Goal: Task Accomplishment & Management: Manage account settings

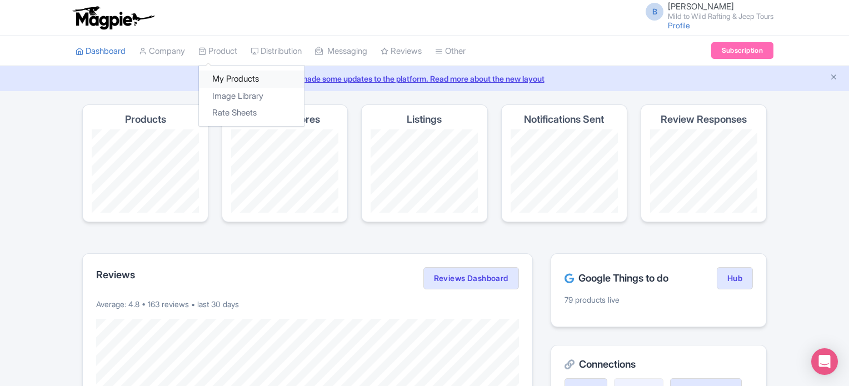
click at [231, 77] on link "My Products" at bounding box center [252, 79] width 106 height 17
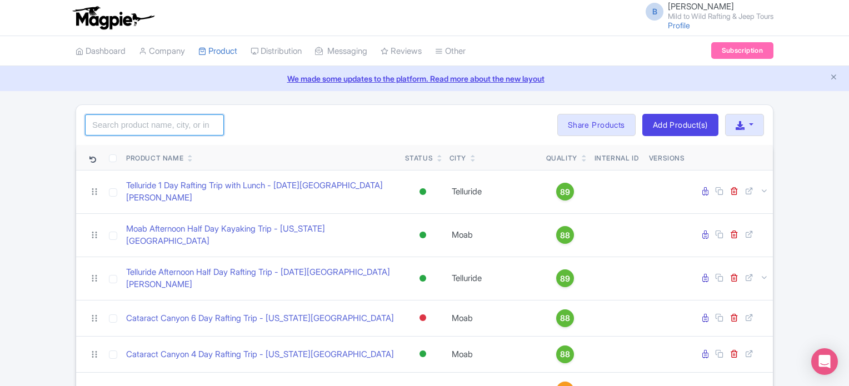
click at [145, 124] on input "search" at bounding box center [154, 125] width 139 height 21
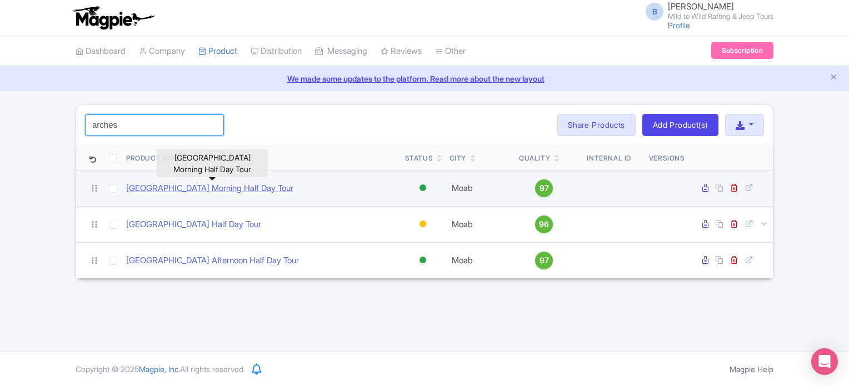
type input "arches"
click at [185, 190] on link "[GEOGRAPHIC_DATA] Morning Half Day Tour" at bounding box center [209, 188] width 167 height 13
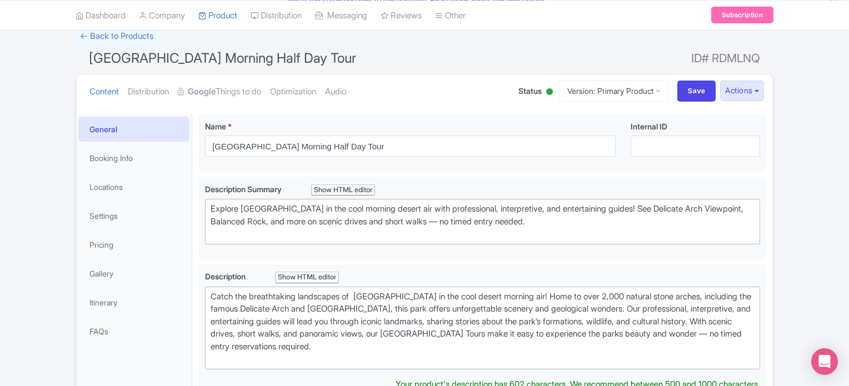
scroll to position [84, 0]
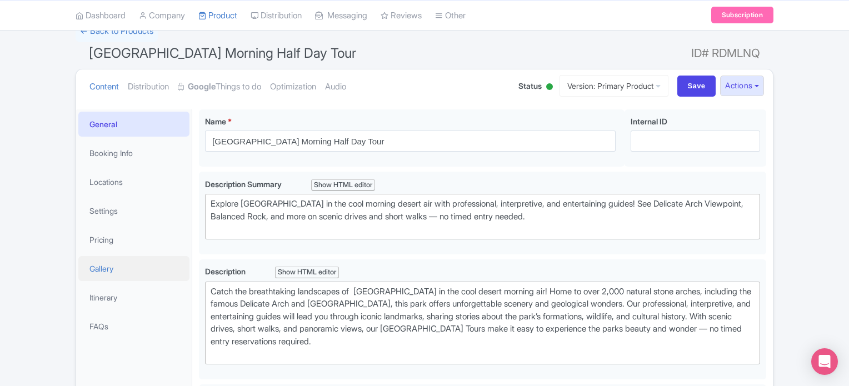
click at [116, 272] on link "Gallery" at bounding box center [133, 268] width 111 height 25
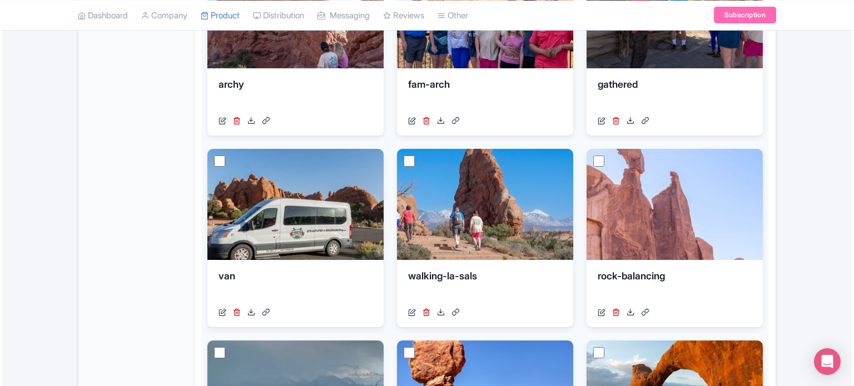
scroll to position [493, 0]
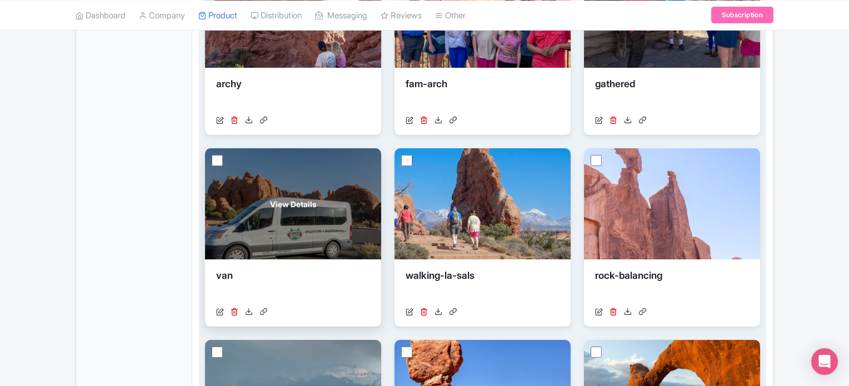
click at [304, 202] on span "View Details" at bounding box center [293, 204] width 46 height 12
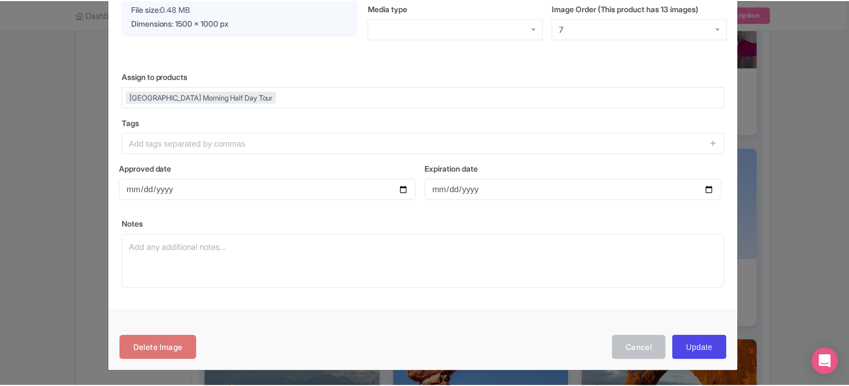
scroll to position [0, 0]
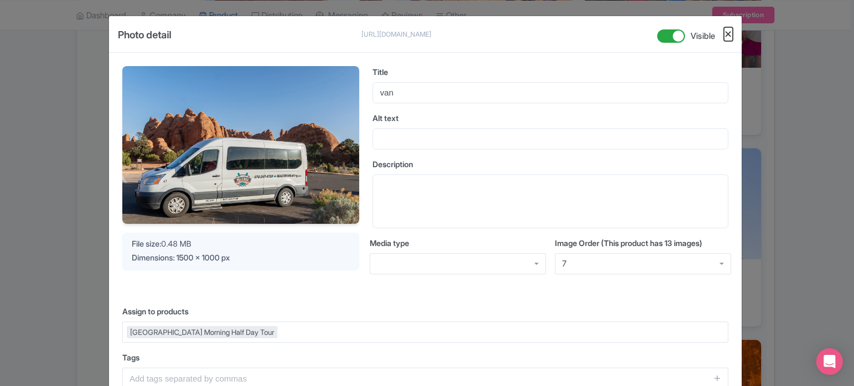
click at [725, 34] on button "Close" at bounding box center [728, 34] width 9 height 14
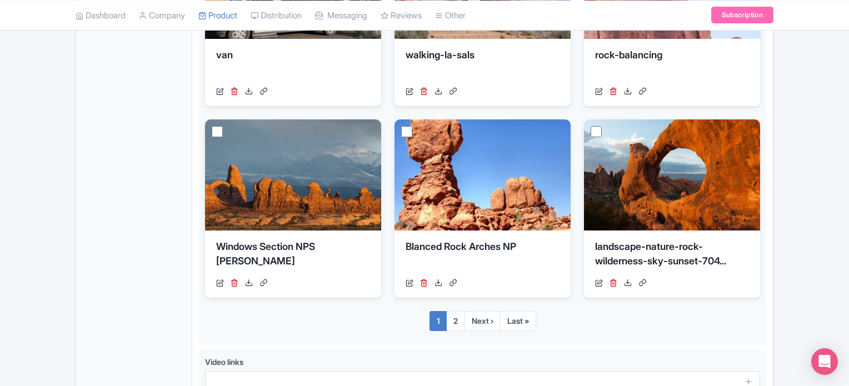
scroll to position [819, 0]
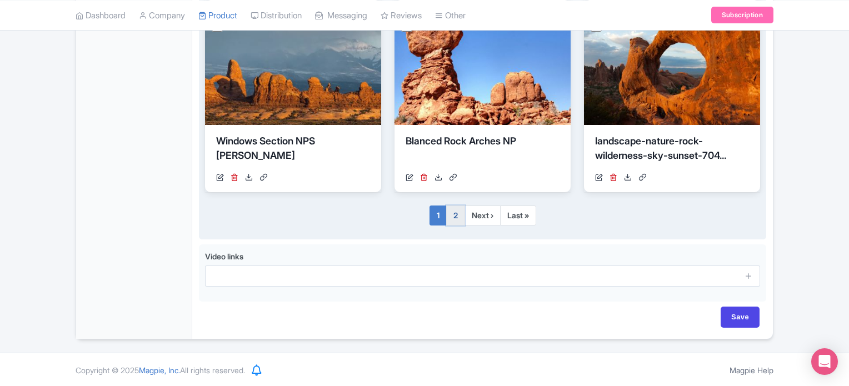
click at [460, 223] on link "2" at bounding box center [455, 216] width 19 height 20
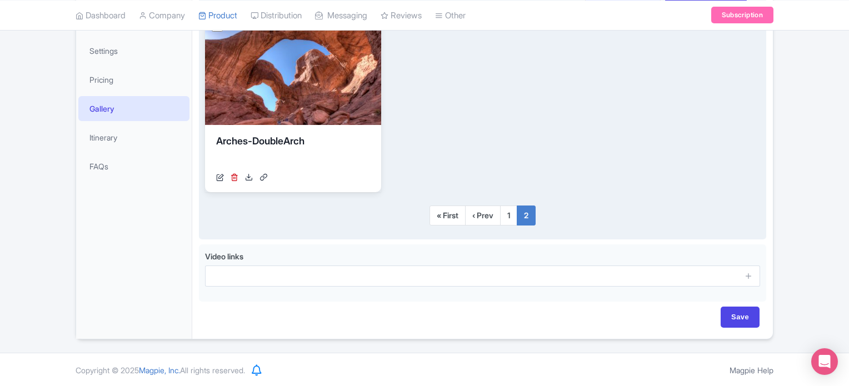
scroll to position [224, 0]
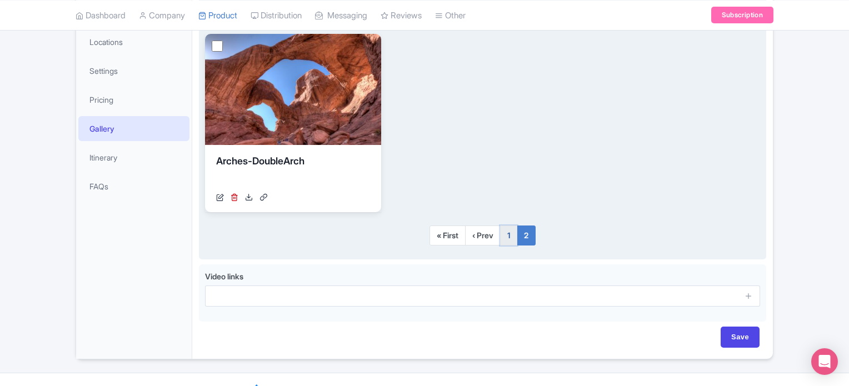
click at [512, 236] on link "1" at bounding box center [508, 236] width 17 height 20
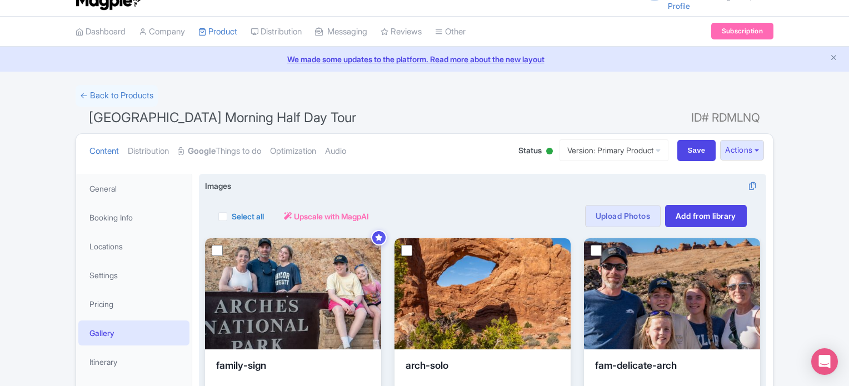
scroll to position [0, 0]
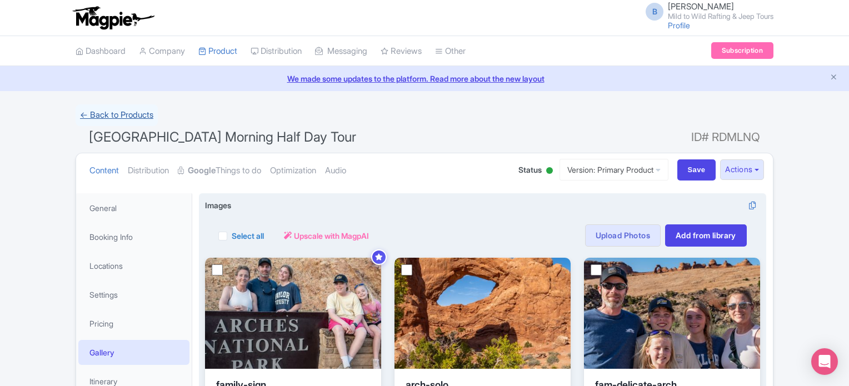
click at [142, 117] on link "← Back to Products" at bounding box center [117, 116] width 82 height 22
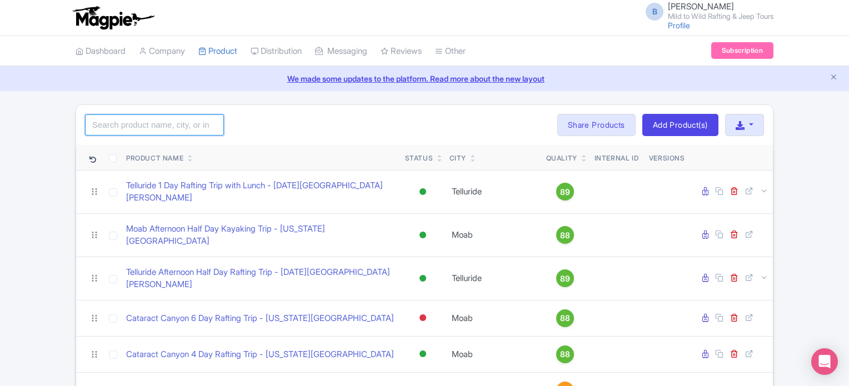
click at [155, 127] on input "search" at bounding box center [154, 125] width 139 height 21
type input "arches"
click button "Search" at bounding box center [0, 0] width 0 height 0
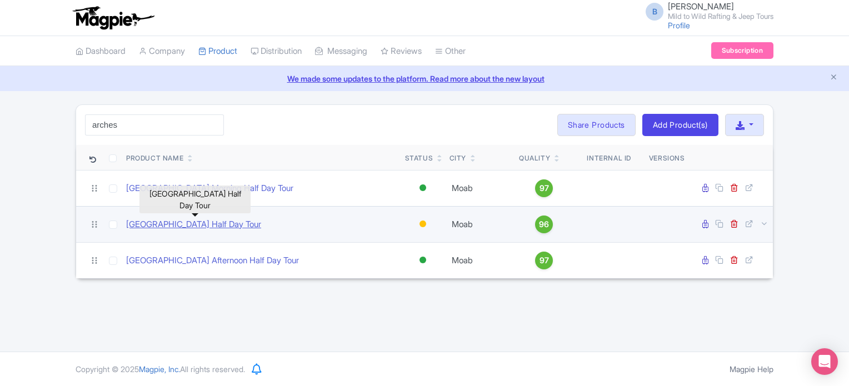
click at [182, 218] on link "[GEOGRAPHIC_DATA] Half Day Tour" at bounding box center [193, 224] width 135 height 13
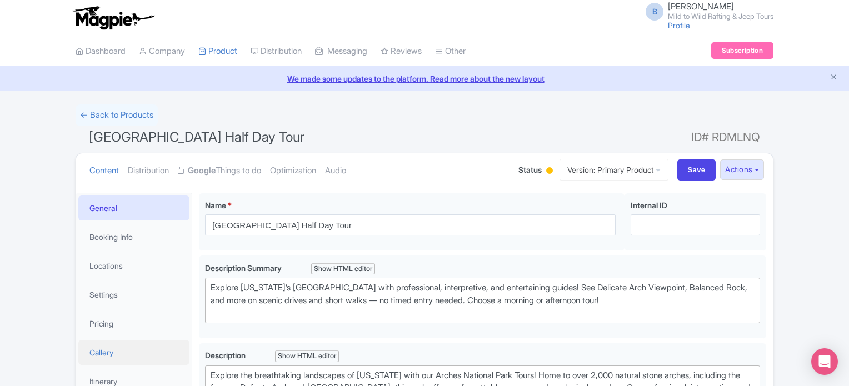
click at [113, 349] on link "Gallery" at bounding box center [133, 352] width 111 height 25
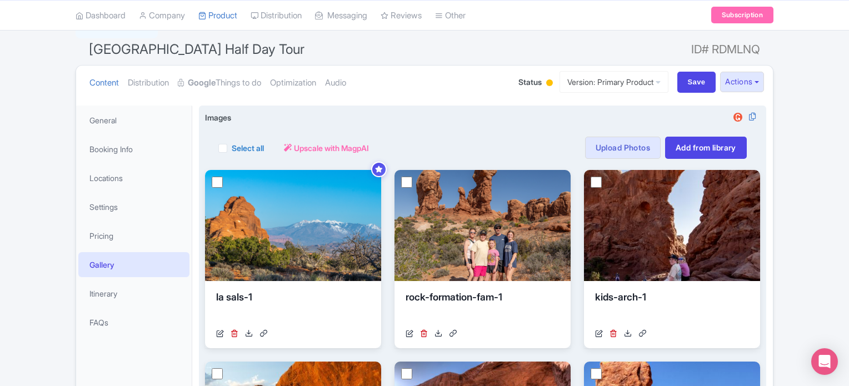
scroll to position [82, 0]
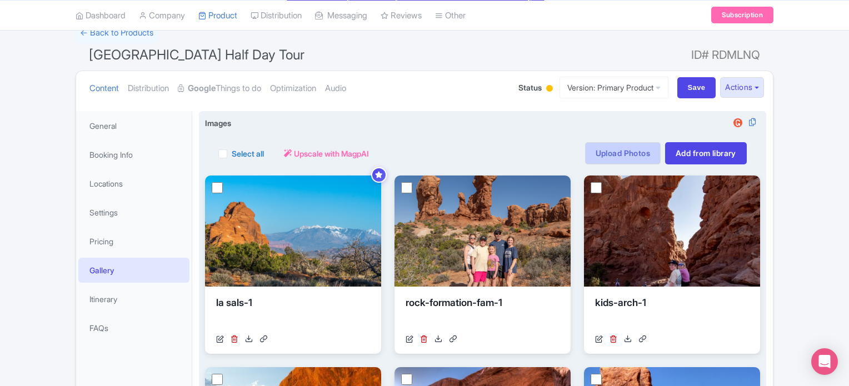
click at [645, 153] on link "Upload Photos" at bounding box center [623, 153] width 76 height 22
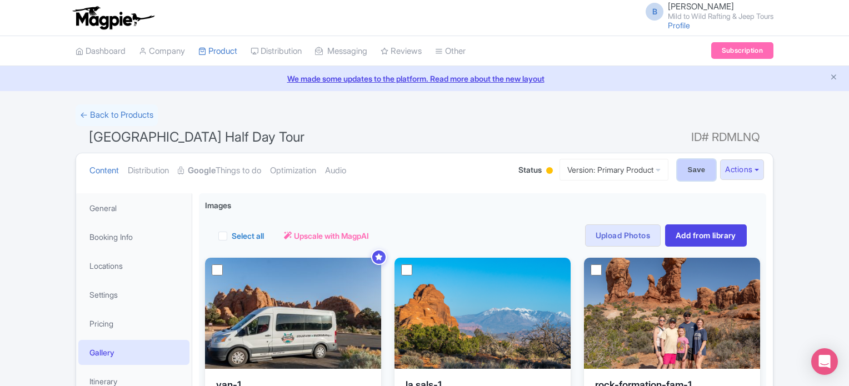
click at [703, 173] on input "Save" at bounding box center [697, 170] width 39 height 21
type input "Saving..."
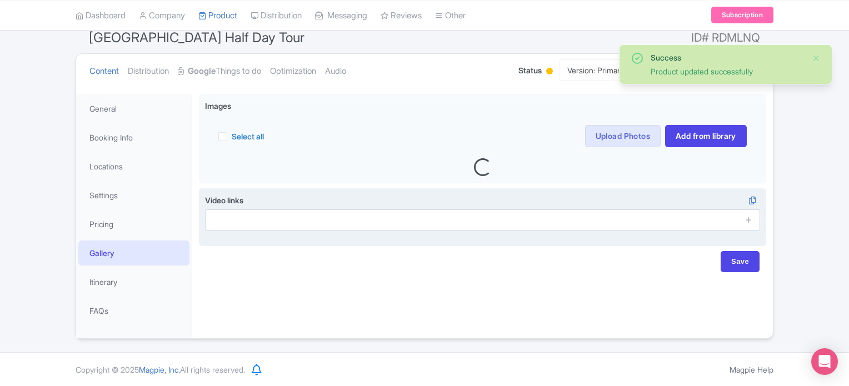
scroll to position [101, 0]
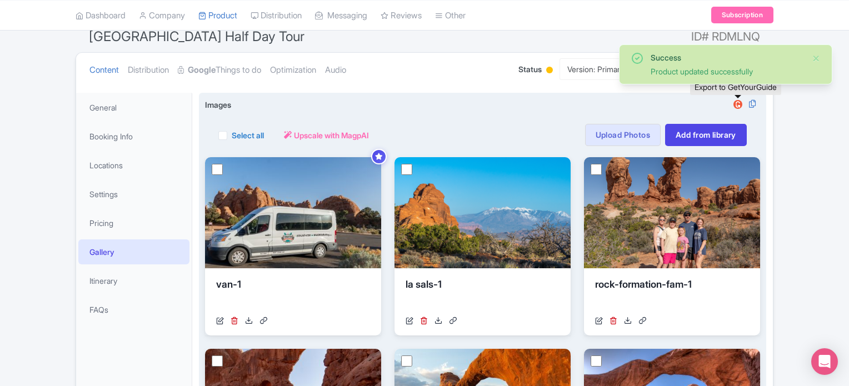
click at [739, 102] on img at bounding box center [738, 104] width 13 height 11
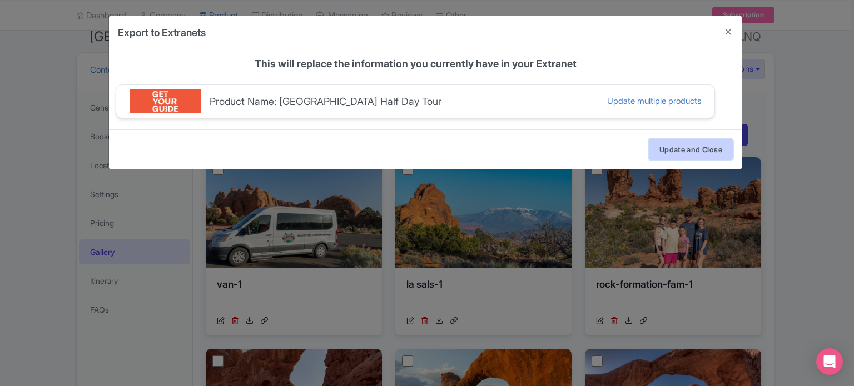
click at [685, 149] on button "Update and Close" at bounding box center [691, 149] width 84 height 21
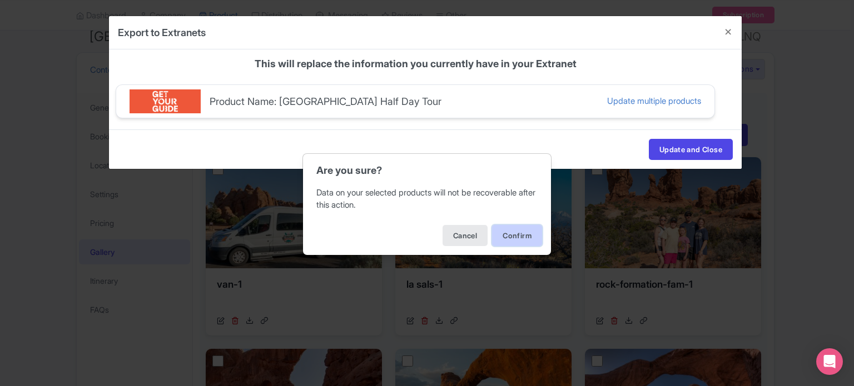
click at [513, 235] on button "Confirm" at bounding box center [517, 235] width 50 height 21
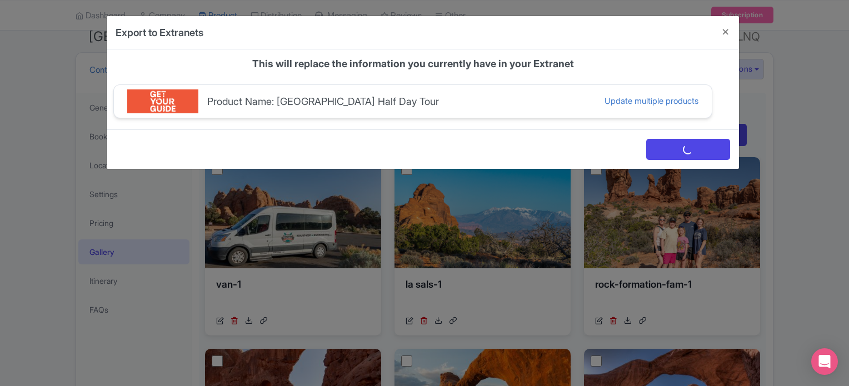
scroll to position [0, 0]
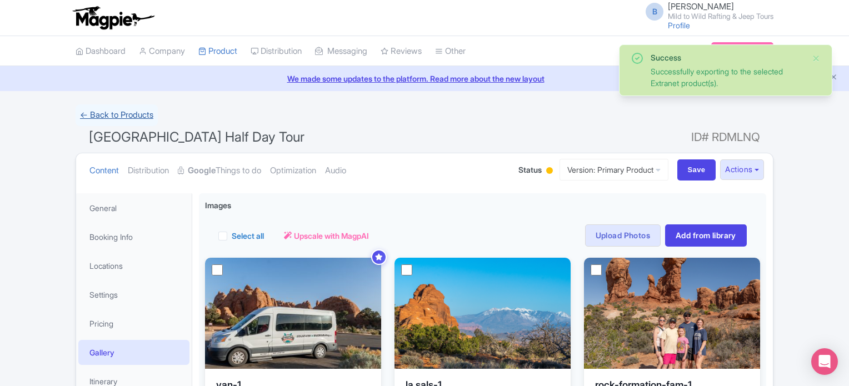
click at [122, 110] on link "← Back to Products" at bounding box center [117, 116] width 82 height 22
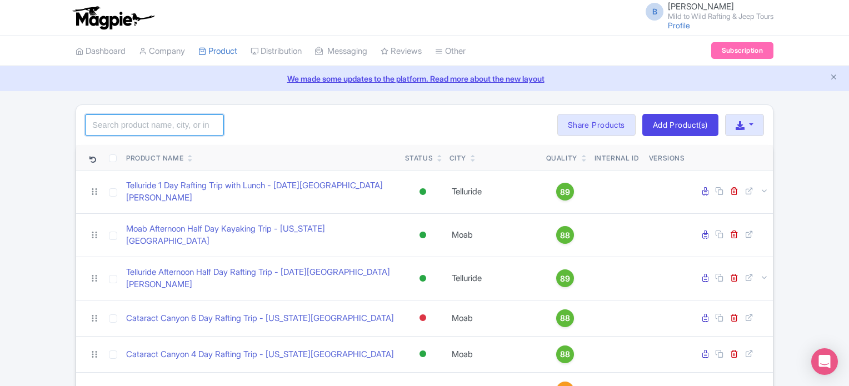
click at [142, 120] on input "search" at bounding box center [154, 125] width 139 height 21
type input "arches"
click button "Search" at bounding box center [0, 0] width 0 height 0
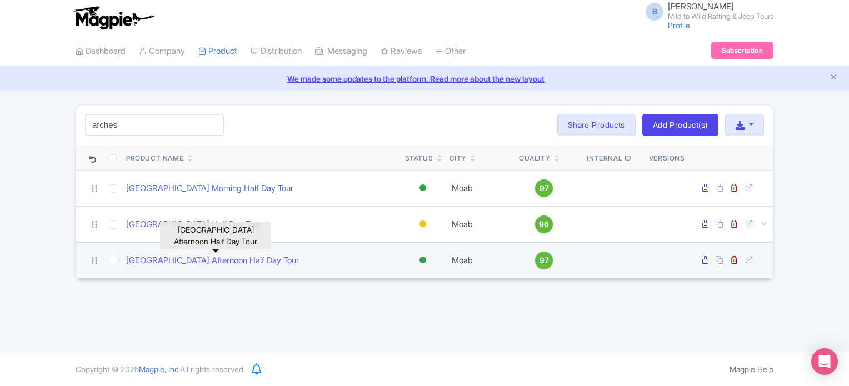
click at [212, 264] on link "[GEOGRAPHIC_DATA] Afternoon Half Day Tour" at bounding box center [212, 261] width 173 height 13
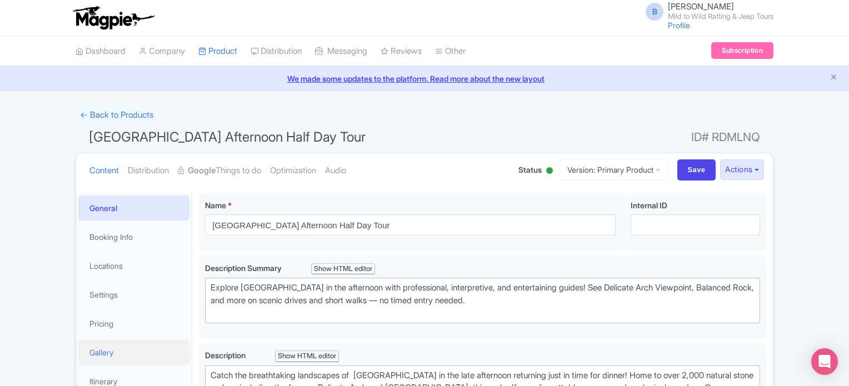
click at [125, 354] on link "Gallery" at bounding box center [133, 352] width 111 height 25
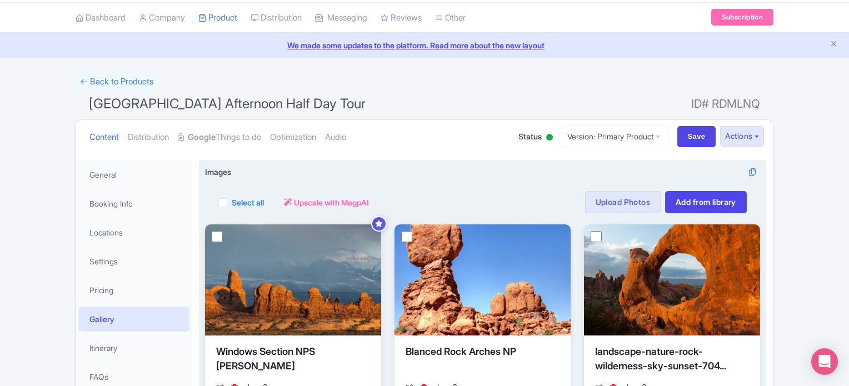
scroll to position [33, 0]
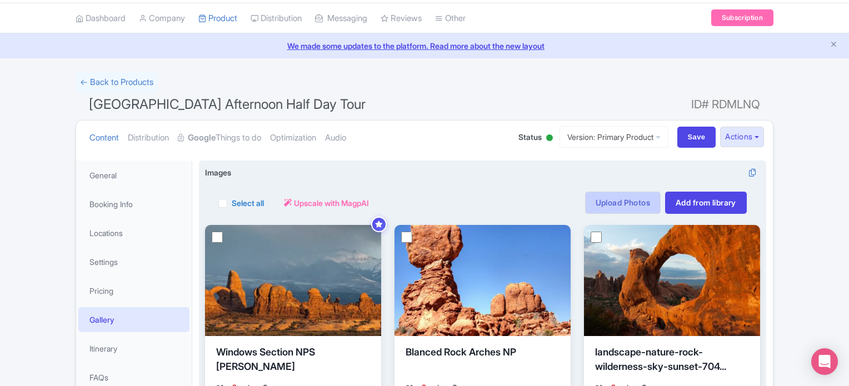
click at [629, 206] on link "Upload Photos" at bounding box center [623, 203] width 76 height 22
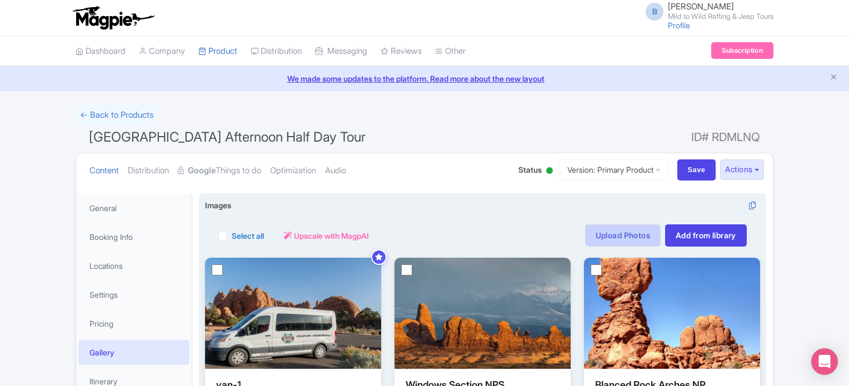
click at [615, 230] on link "Upload Photos" at bounding box center [623, 236] width 76 height 22
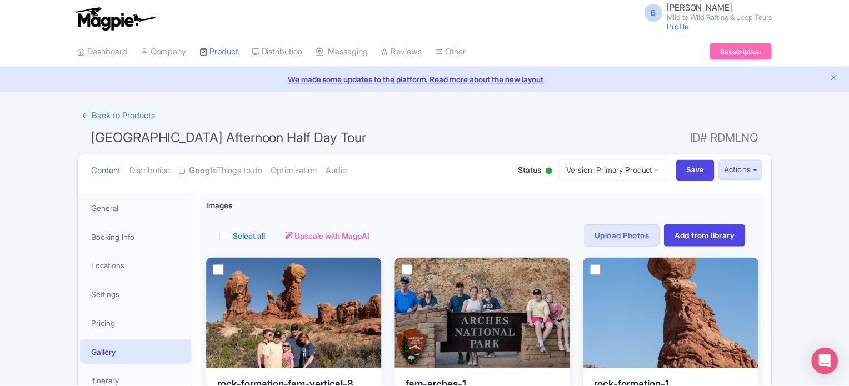
scroll to position [193, 0]
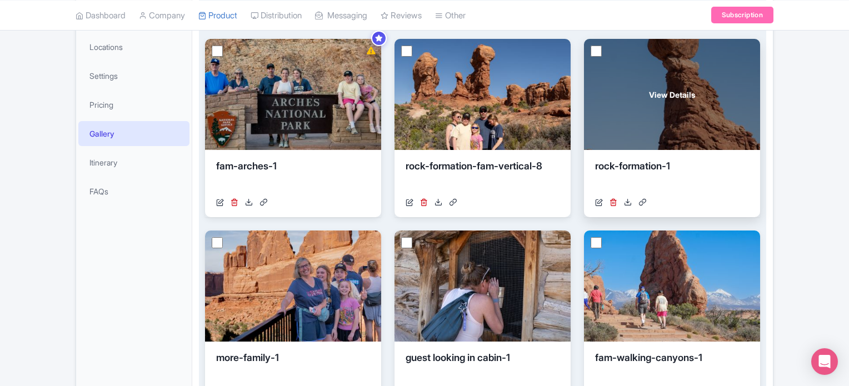
scroll to position [221, 0]
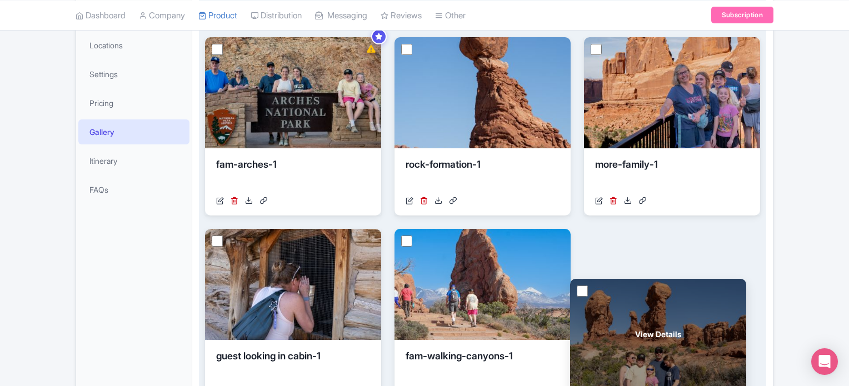
drag, startPoint x: 511, startPoint y: 88, endPoint x: 689, endPoint y: 327, distance: 297.5
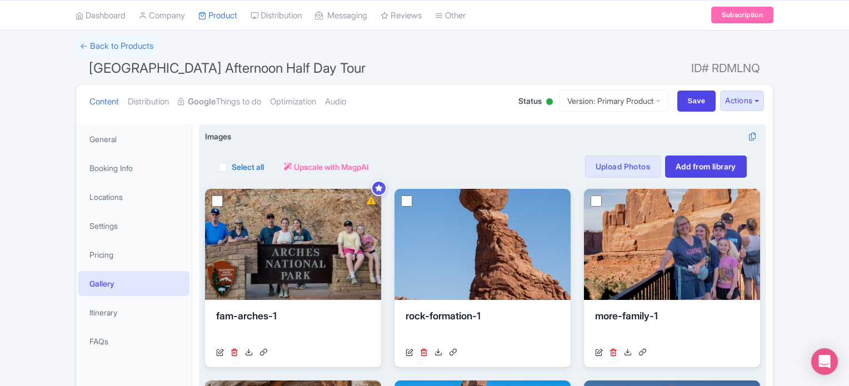
scroll to position [0, 0]
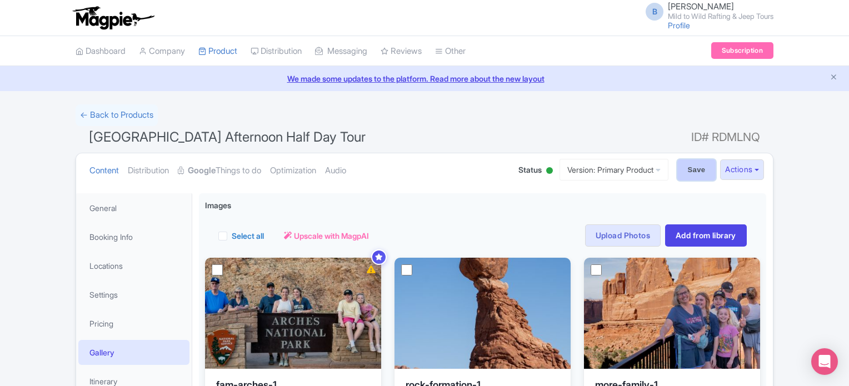
click at [697, 168] on input "Save" at bounding box center [697, 170] width 39 height 21
type input "Saving..."
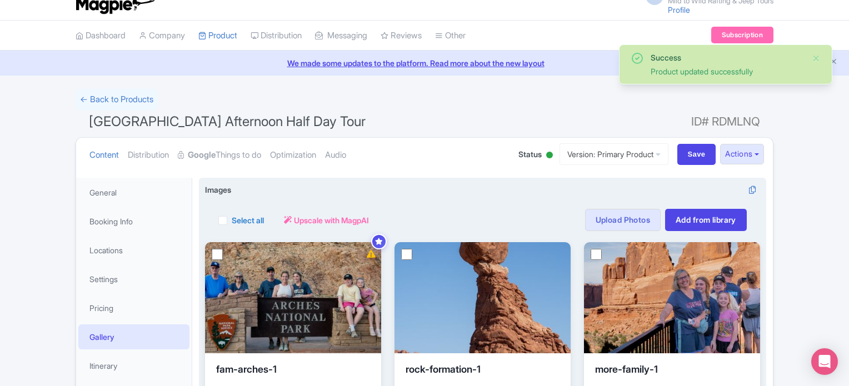
scroll to position [14, 0]
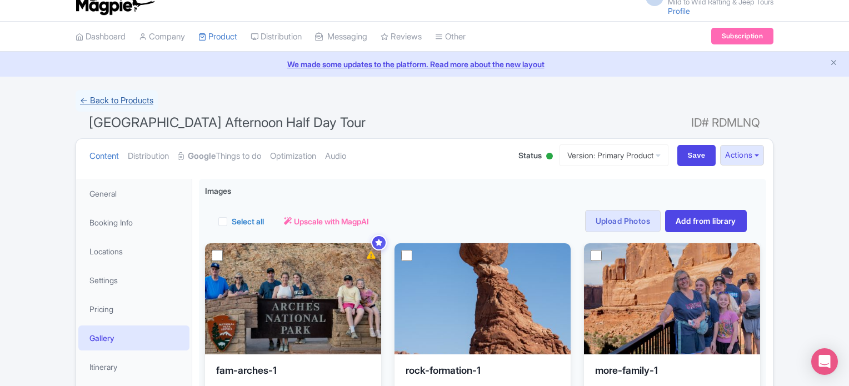
click at [142, 104] on link "← Back to Products" at bounding box center [117, 101] width 82 height 22
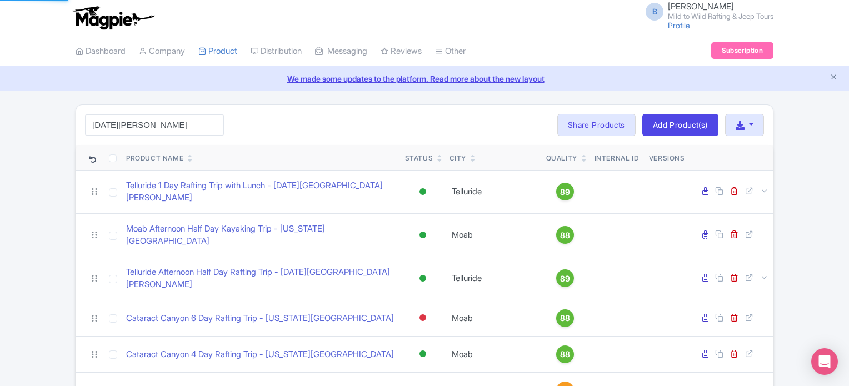
type input "[DATE][PERSON_NAME]"
click button "Search" at bounding box center [0, 0] width 0 height 0
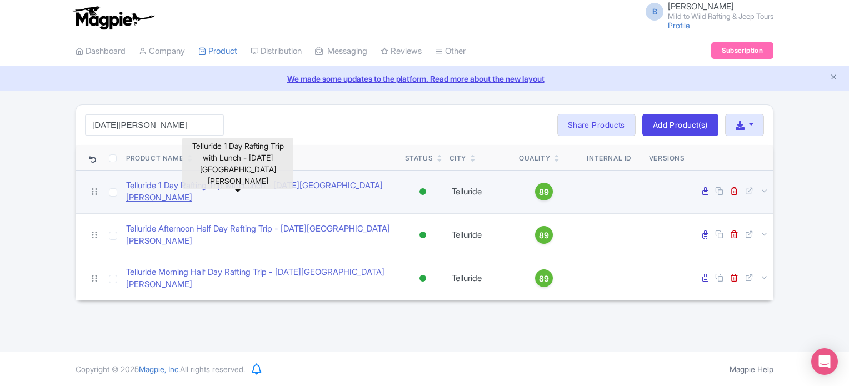
click at [181, 183] on link "Telluride 1 Day Rafting Trip with Lunch - San Miguel River" at bounding box center [261, 192] width 270 height 25
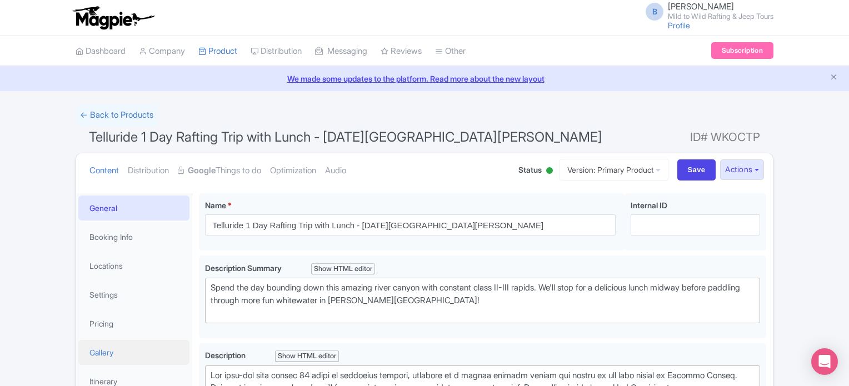
click at [122, 356] on link "Gallery" at bounding box center [133, 352] width 111 height 25
